Goal: Transaction & Acquisition: Purchase product/service

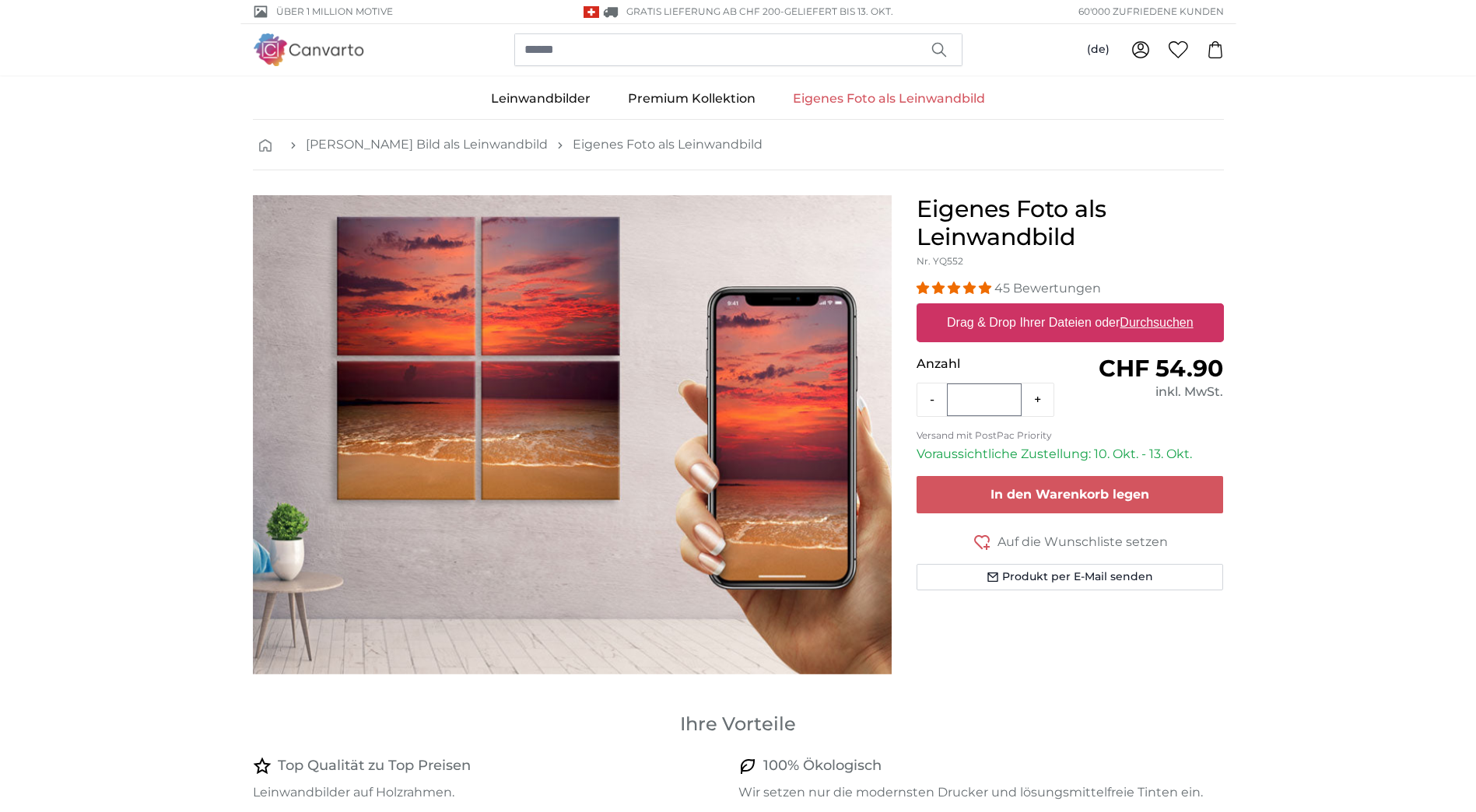
click at [1159, 325] on u "Durchsuchen" at bounding box center [1156, 322] width 73 height 13
click at [1159, 308] on input "Drag & Drop Ihrer Dateien oder Durchsuchen" at bounding box center [1070, 305] width 308 height 4
type input "**********"
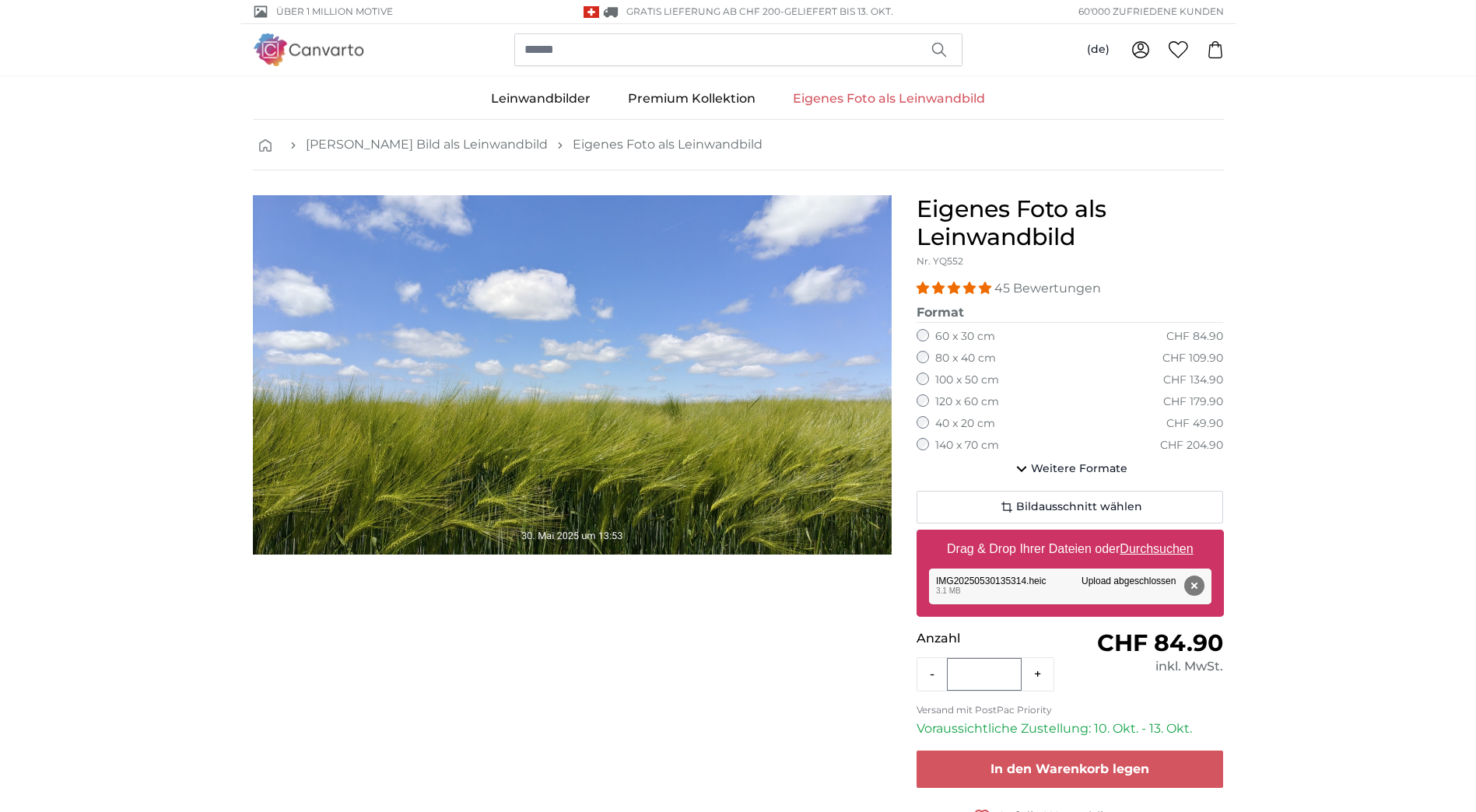
click at [540, 374] on img "1 of 1" at bounding box center [572, 375] width 639 height 360
click at [1063, 515] on button "Bildausschnitt wählen" at bounding box center [1070, 507] width 308 height 33
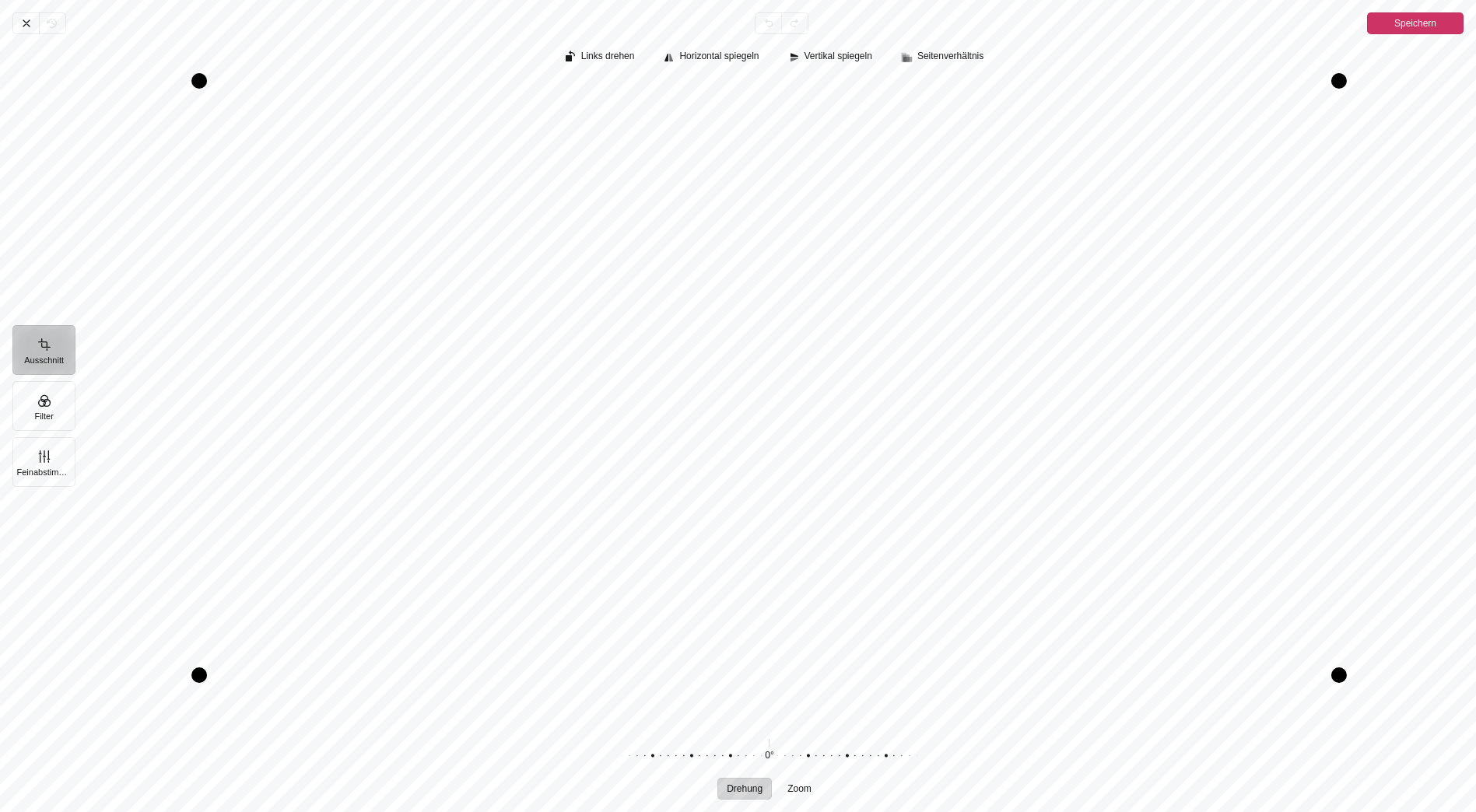
drag, startPoint x: 819, startPoint y: 722, endPoint x: 832, endPoint y: 675, distance: 48.8
click at [832, 675] on div "Drag bottom" at bounding box center [769, 676] width 1140 height 16
click at [1424, 22] on span "Speichern" at bounding box center [1415, 23] width 42 height 18
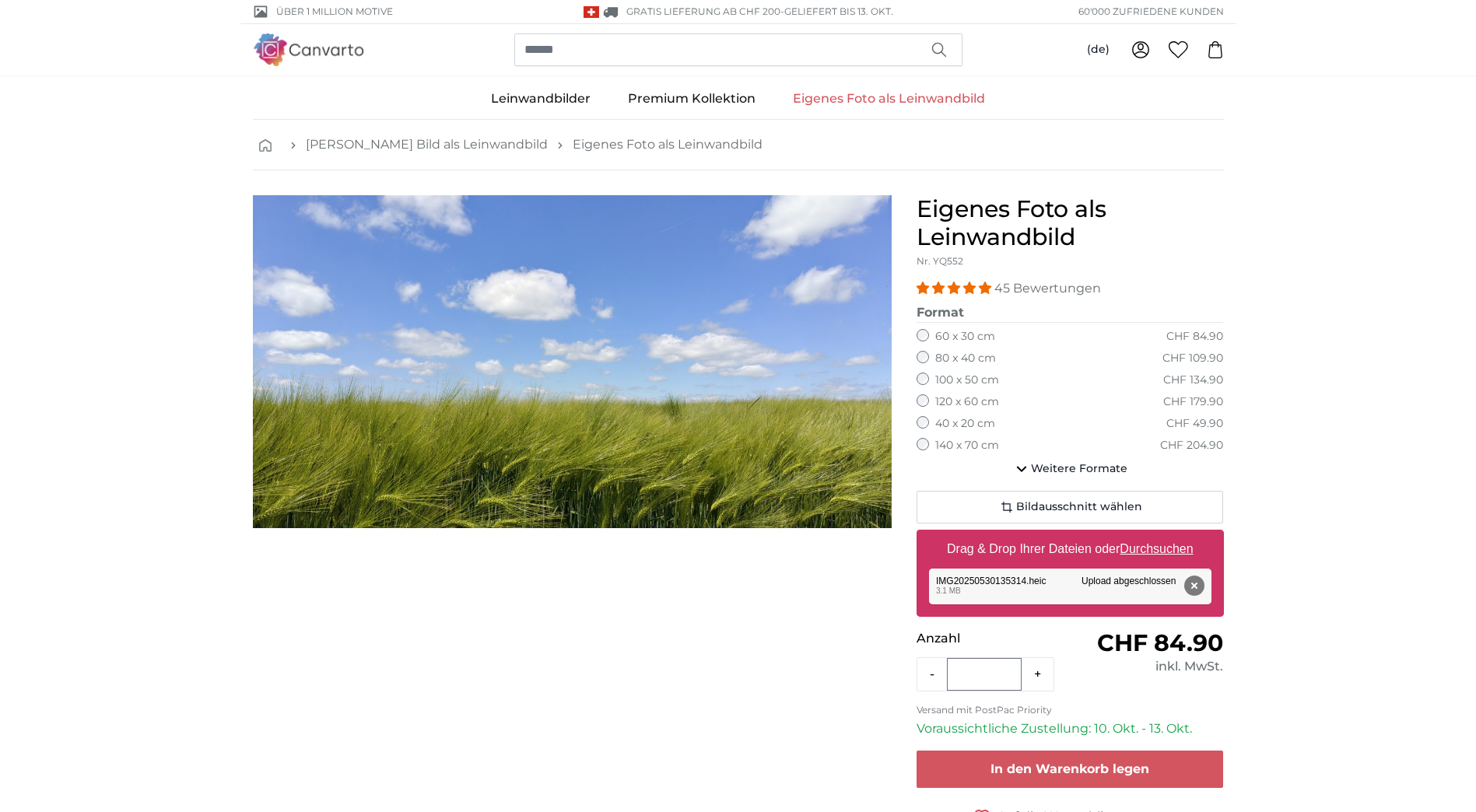
click at [1146, 553] on u "Durchsuchen" at bounding box center [1156, 548] width 73 height 13
click at [1146, 534] on input "Drag & Drop Ihrer Dateien oder Durchsuchen" at bounding box center [1070, 531] width 308 height 4
type input "**********"
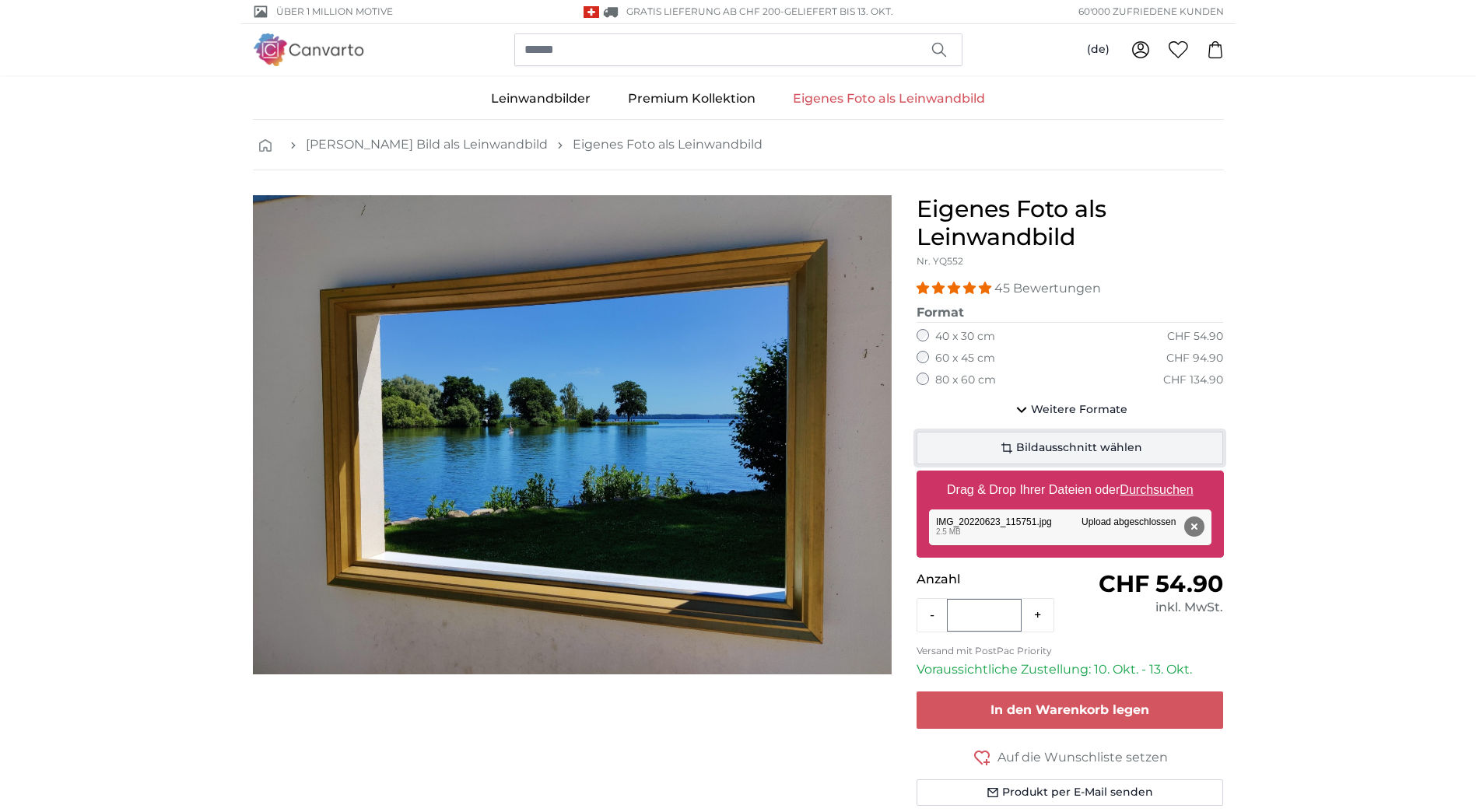
click at [1044, 439] on button "Bildausschnitt wählen" at bounding box center [1070, 448] width 308 height 33
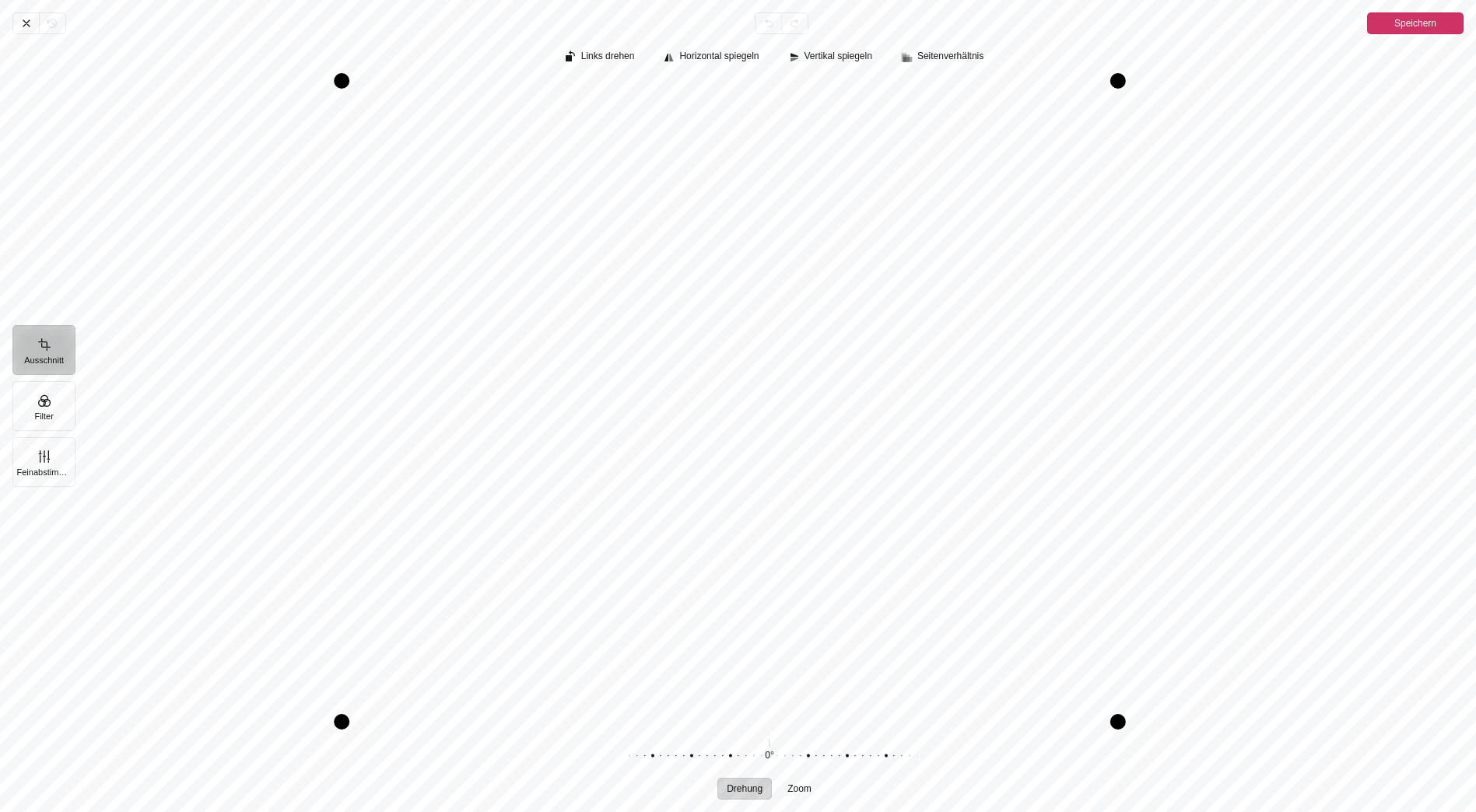
drag, startPoint x: 1196, startPoint y: 321, endPoint x: 1117, endPoint y: 318, distance: 79.1
click at [1117, 318] on div "Drag right" at bounding box center [1118, 401] width 16 height 641
drag, startPoint x: 465, startPoint y: 80, endPoint x: 467, endPoint y: 133, distance: 53.0
click at [467, 133] on div "Drag top" at bounding box center [730, 134] width 777 height 16
drag, startPoint x: 340, startPoint y: 722, endPoint x: 423, endPoint y: 683, distance: 91.7
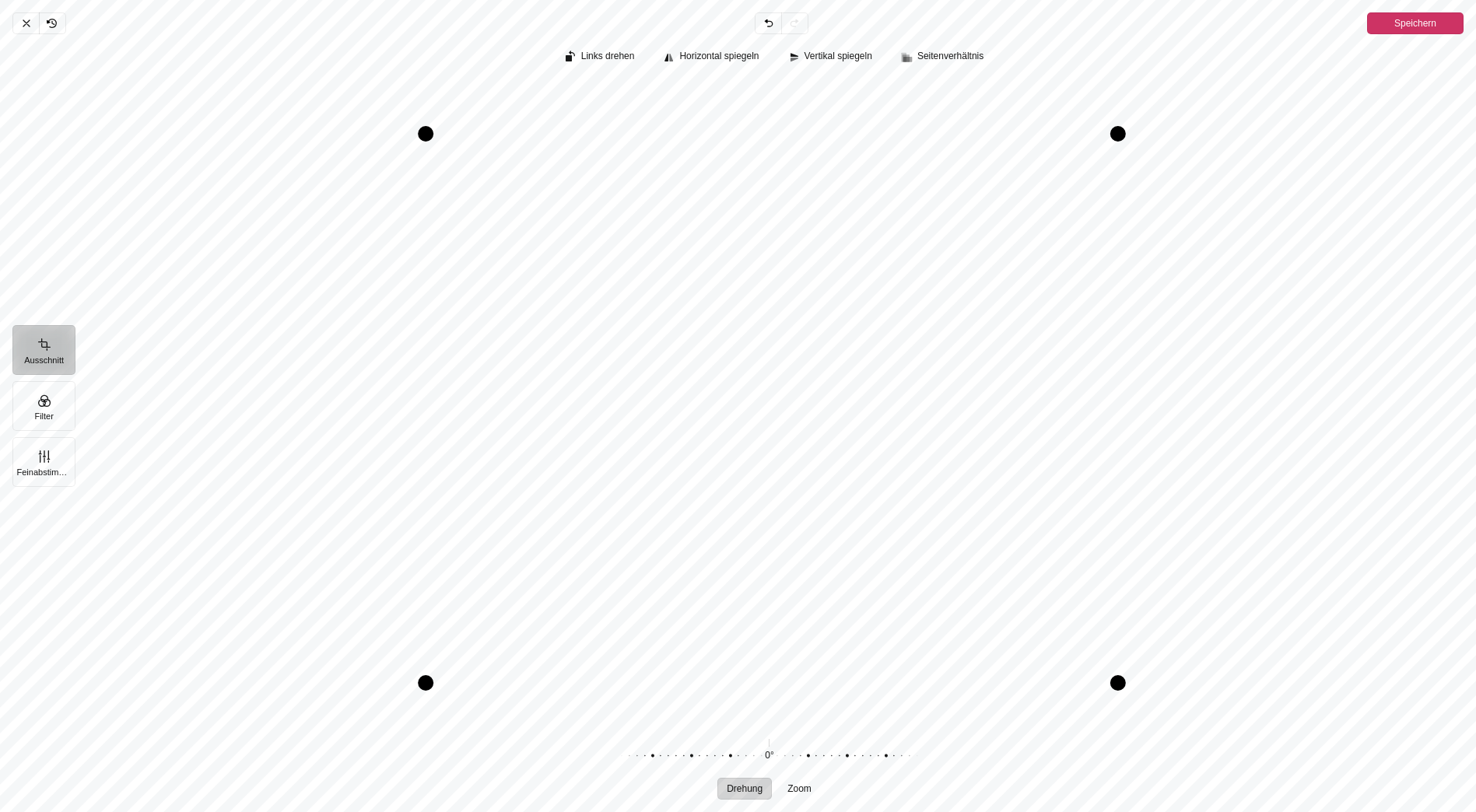
click at [423, 683] on div "Pintura" at bounding box center [426, 683] width 16 height 16
click at [899, 685] on div "Drag bottom" at bounding box center [771, 687] width 692 height 16
drag, startPoint x: 750, startPoint y: 789, endPoint x: 736, endPoint y: 789, distance: 14.0
click at [736, 789] on span "Drehung" at bounding box center [745, 789] width 36 height 10
drag, startPoint x: 797, startPoint y: 756, endPoint x: 798, endPoint y: 740, distance: 16.0
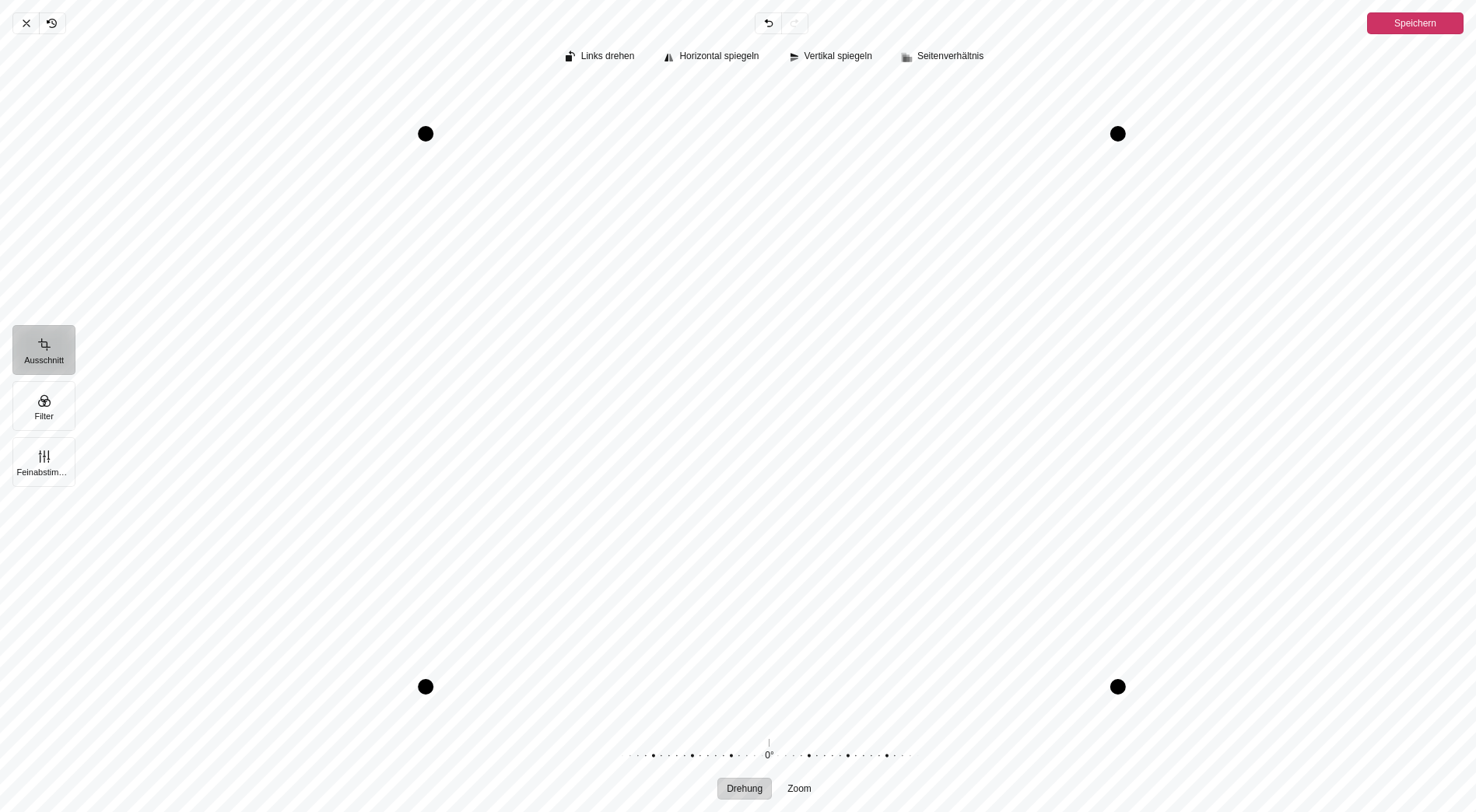
click at [798, 740] on div "Pintura" at bounding box center [763, 756] width 299 height 43
click at [771, 23] on icon "Pintura" at bounding box center [770, 23] width 4 height 5
click at [769, 22] on icon "Pintura" at bounding box center [770, 23] width 4 height 5
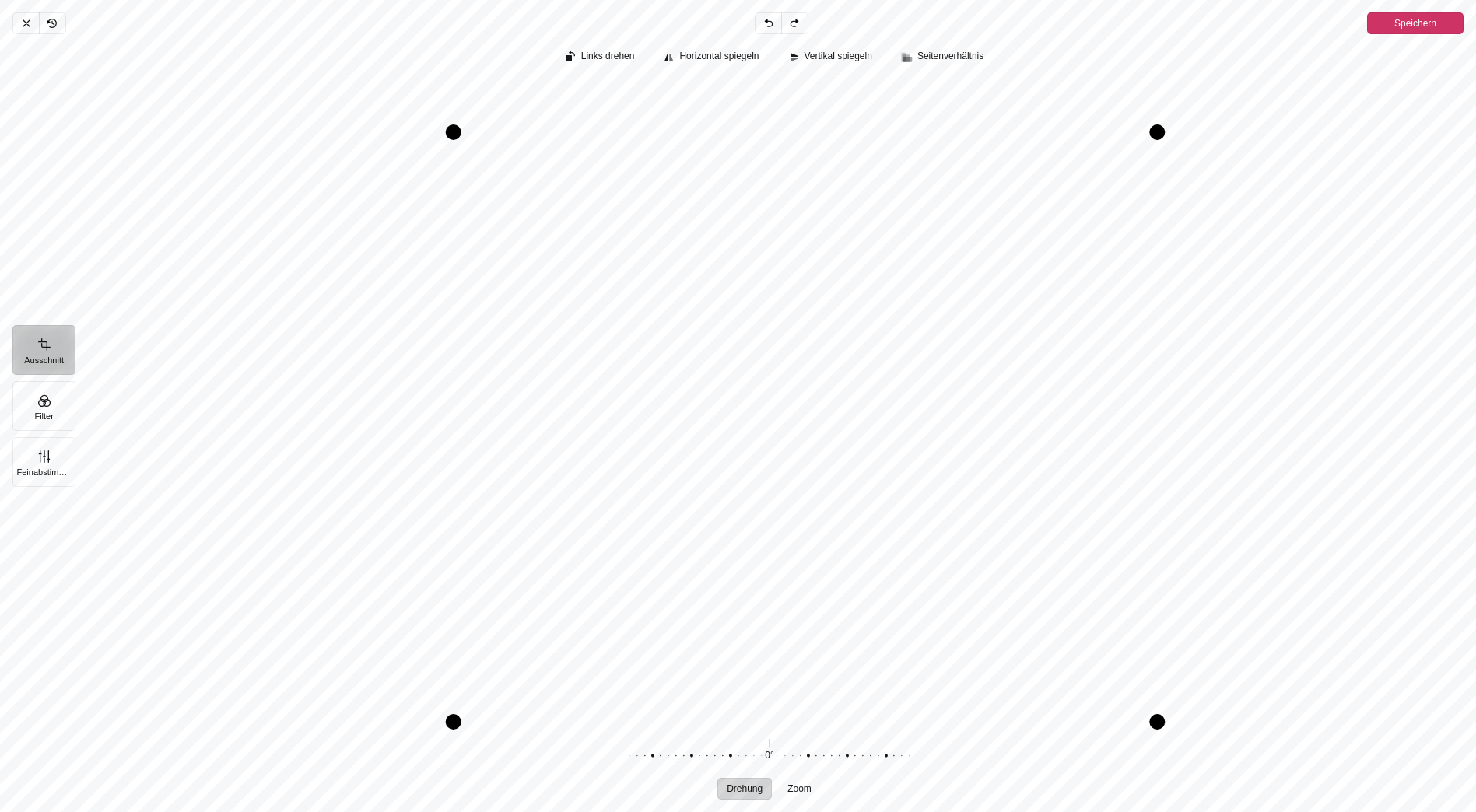
drag, startPoint x: 387, startPoint y: 82, endPoint x: 459, endPoint y: 133, distance: 88.2
click at [459, 133] on div "Pintura" at bounding box center [453, 132] width 16 height 16
drag, startPoint x: 511, startPoint y: 721, endPoint x: 525, endPoint y: 685, distance: 38.6
click at [525, 685] on div "Drag bottom" at bounding box center [805, 686] width 705 height 16
click at [457, 425] on div "Drag left" at bounding box center [460, 409] width 16 height 554
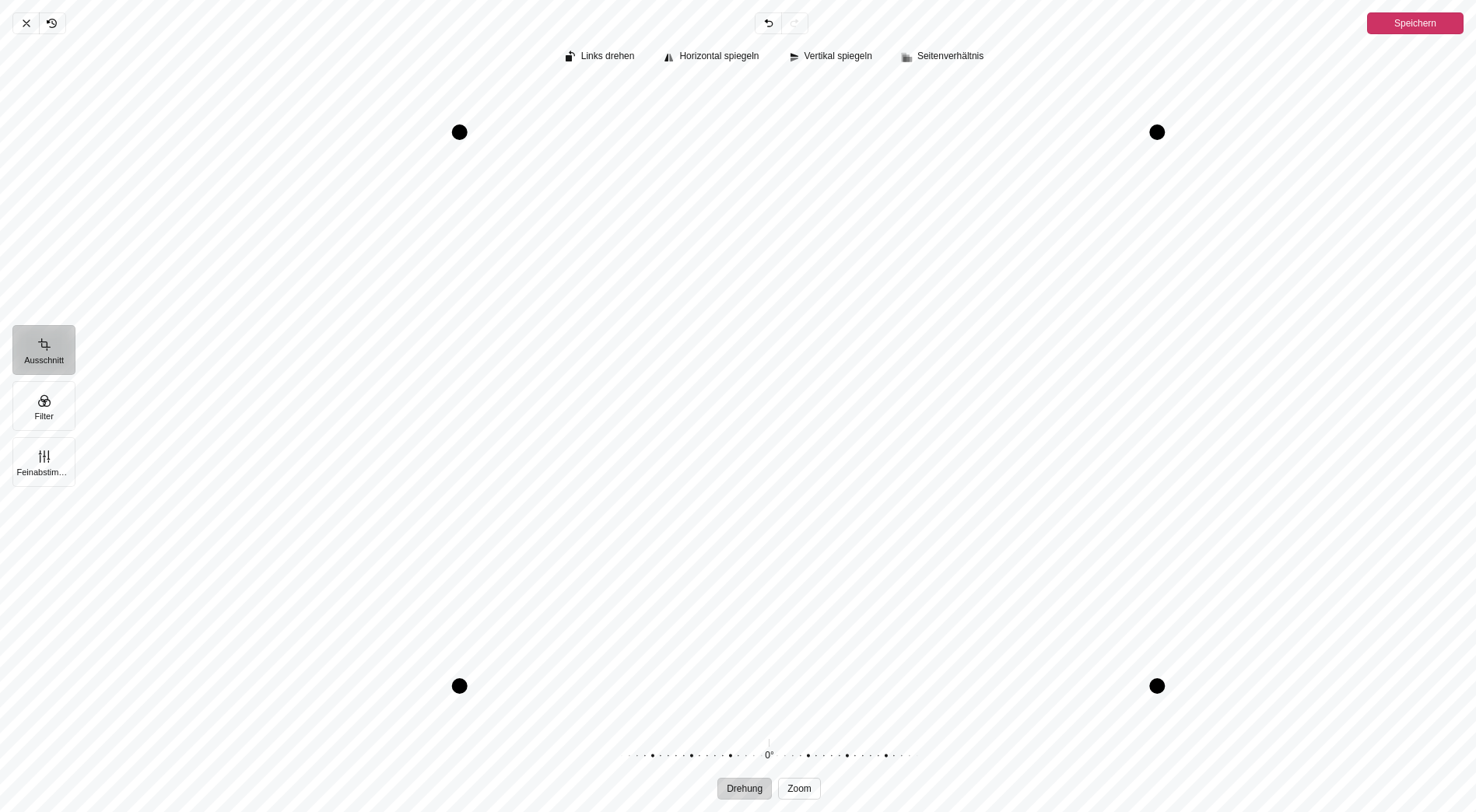
click at [792, 789] on span "Zoom" at bounding box center [799, 789] width 24 height 10
click at [935, 61] on span "Seitenverhältnis" at bounding box center [950, 56] width 66 height 10
click at [1420, 21] on span "Speichern" at bounding box center [1415, 23] width 42 height 18
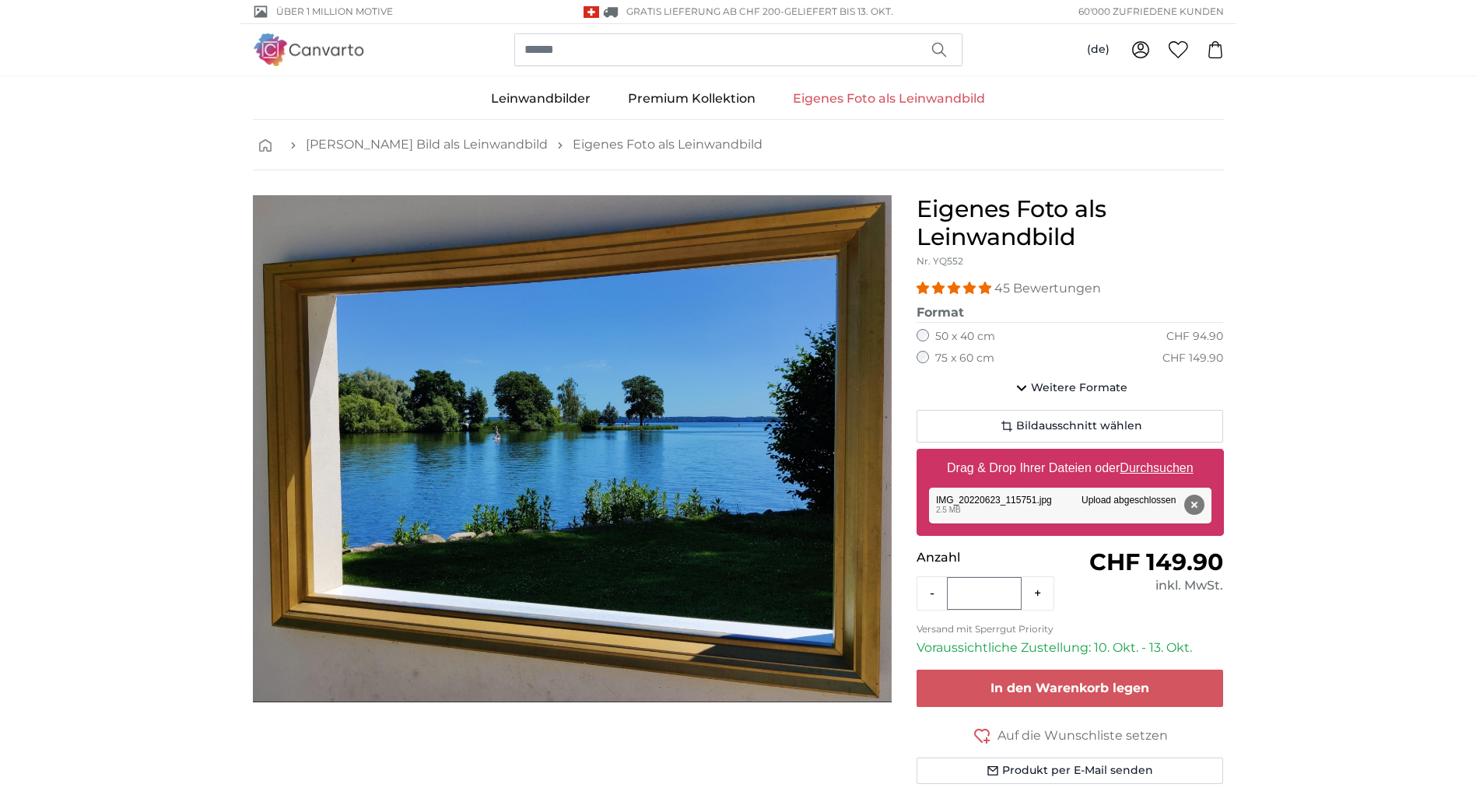
click at [1155, 466] on u "Durchsuchen" at bounding box center [1156, 467] width 73 height 13
click at [1155, 453] on input "Drag & Drop Ihrer Dateien oder Durchsuchen" at bounding box center [1070, 451] width 308 height 4
type input "**********"
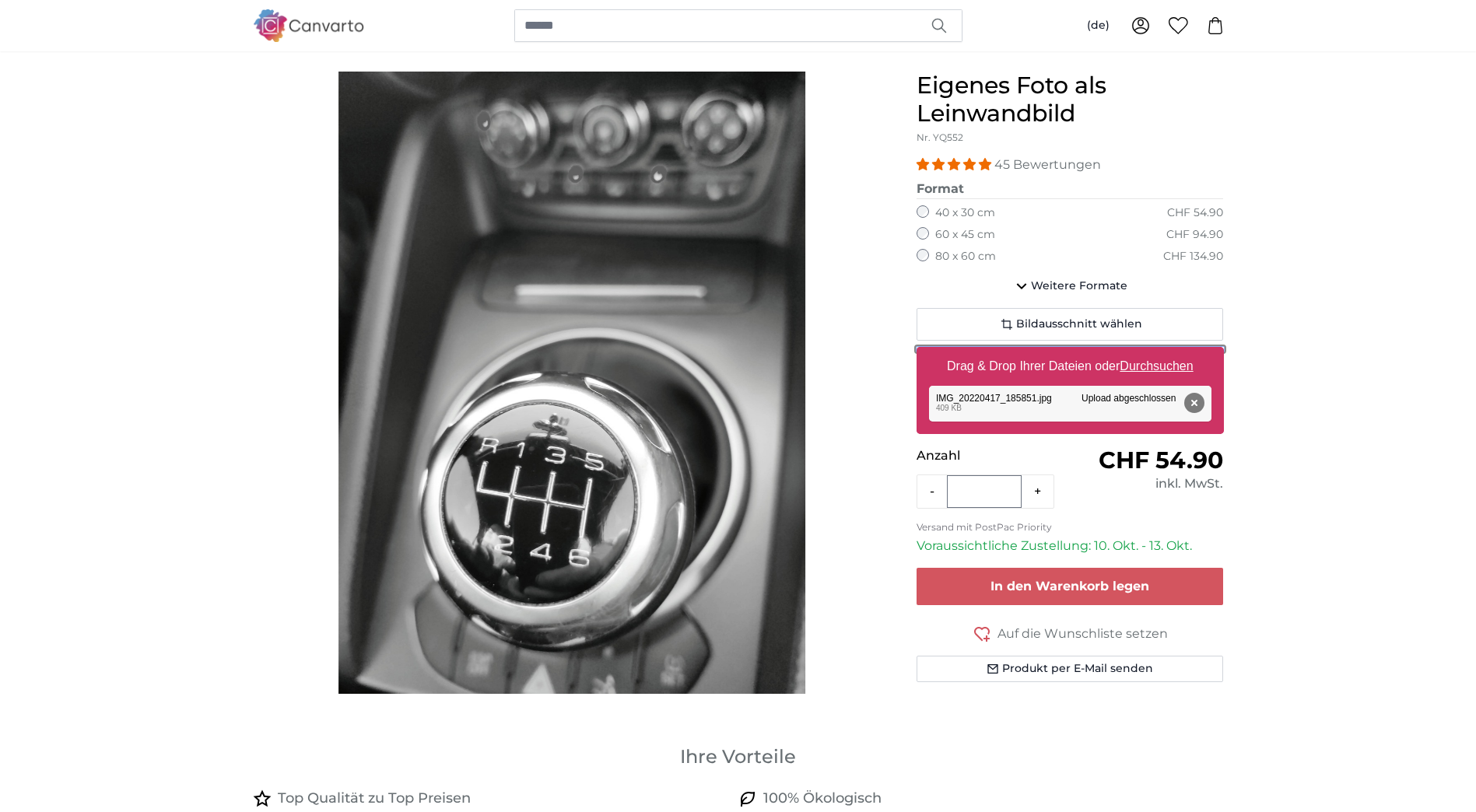
scroll to position [155, 0]
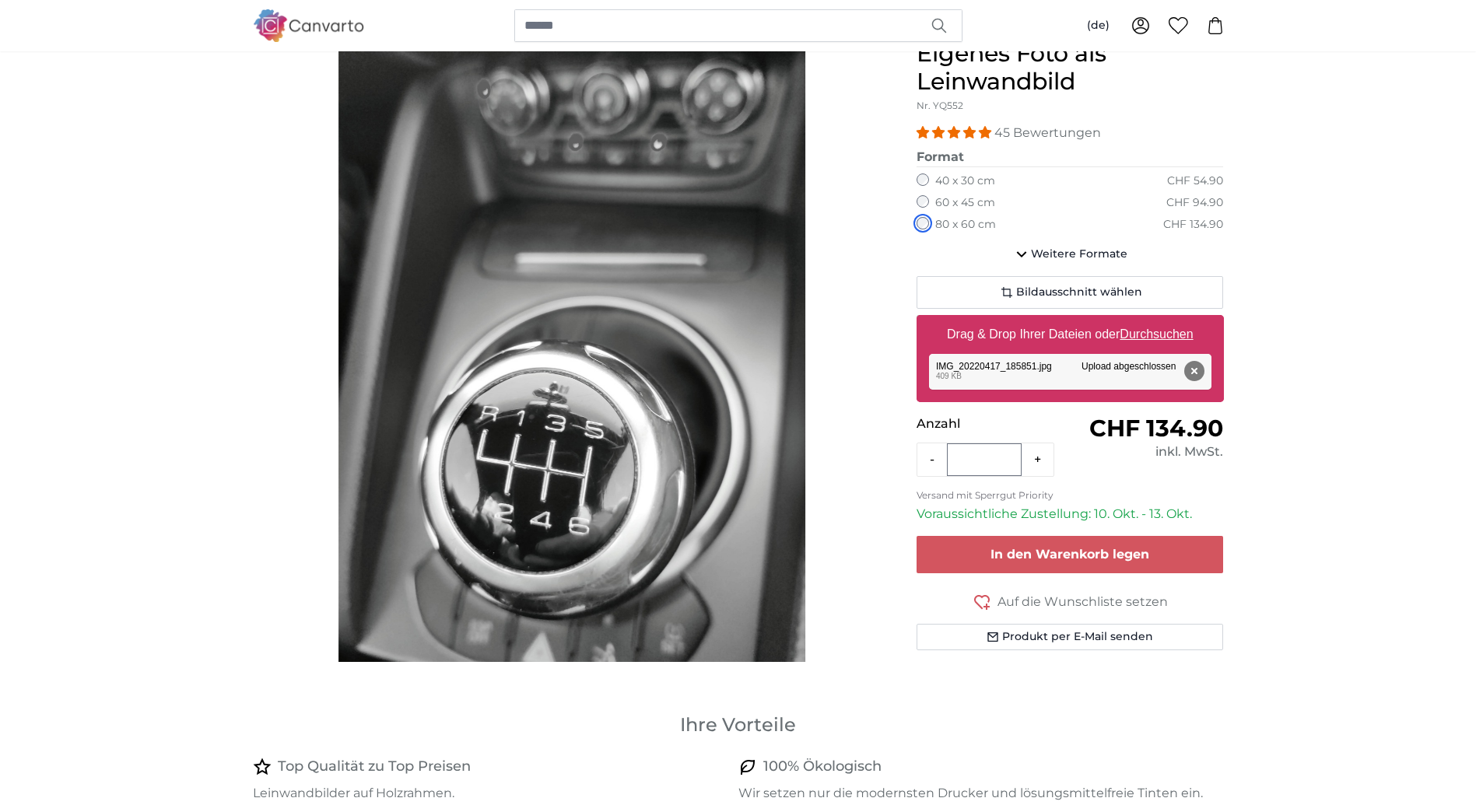
scroll to position [234, 0]
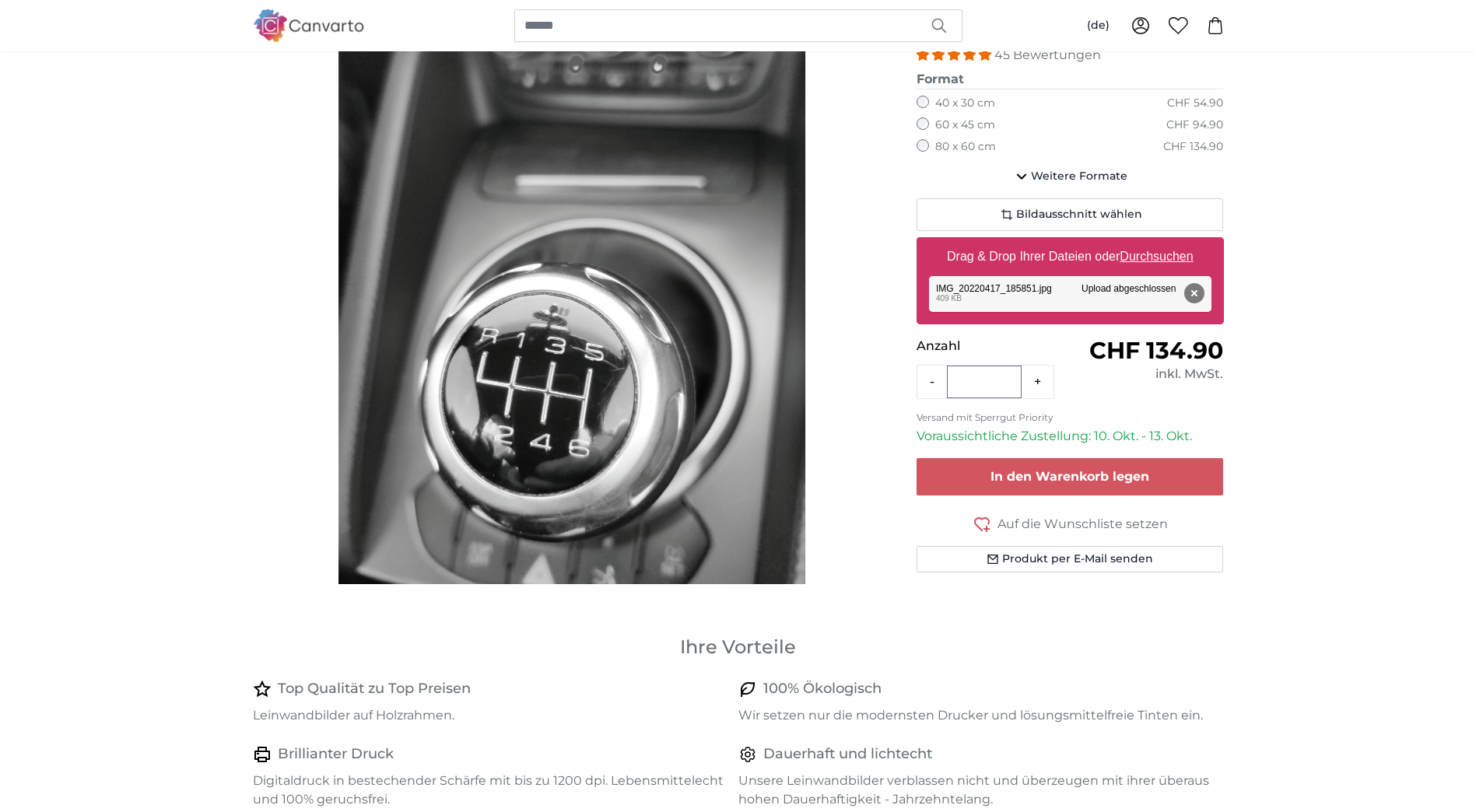
click at [1144, 253] on u "Durchsuchen" at bounding box center [1156, 256] width 73 height 13
click at [1144, 242] on input "Drag & Drop Ihrer Dateien oder Durchsuchen" at bounding box center [1070, 239] width 308 height 4
type input "**********"
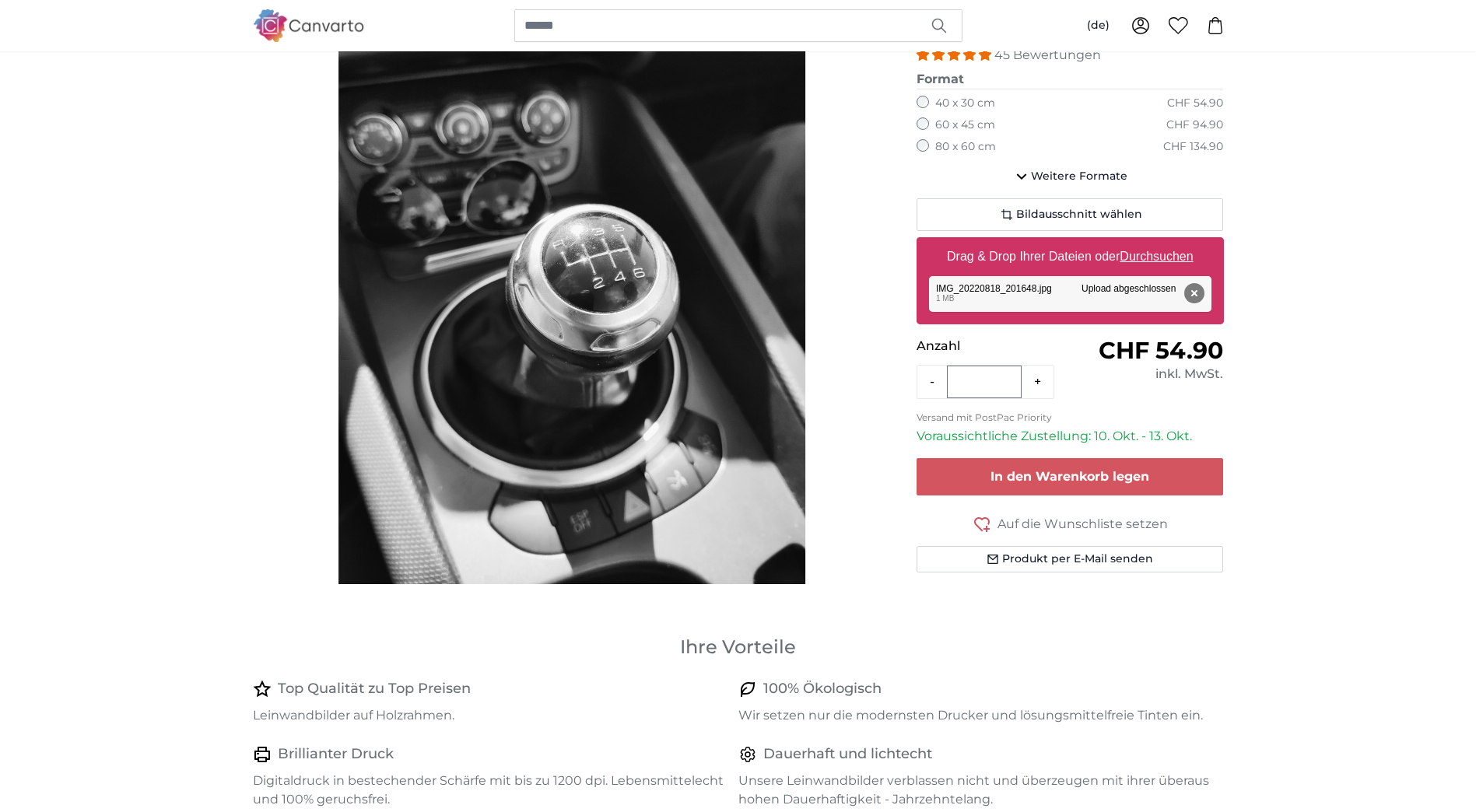
click at [1163, 255] on u "Durchsuchen" at bounding box center [1156, 256] width 73 height 13
click at [1163, 242] on input "Drag & Drop Ihrer Dateien oder Durchsuchen" at bounding box center [1070, 239] width 308 height 4
type input "**********"
